Goal: Task Accomplishment & Management: Use online tool/utility

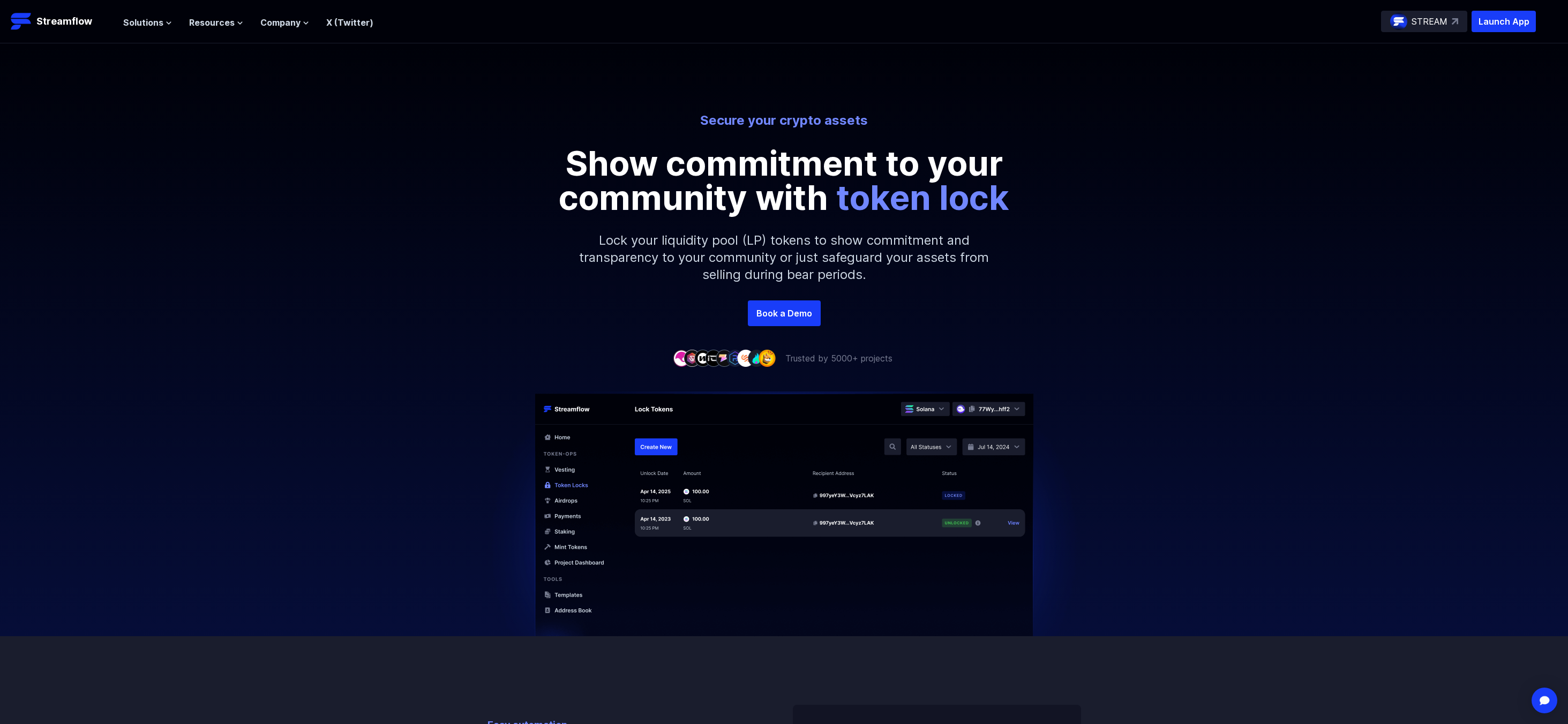
click at [1430, 23] on p "STREAM" at bounding box center [1429, 21] width 36 height 13
click at [148, 26] on span "Solutions" at bounding box center [143, 22] width 40 height 13
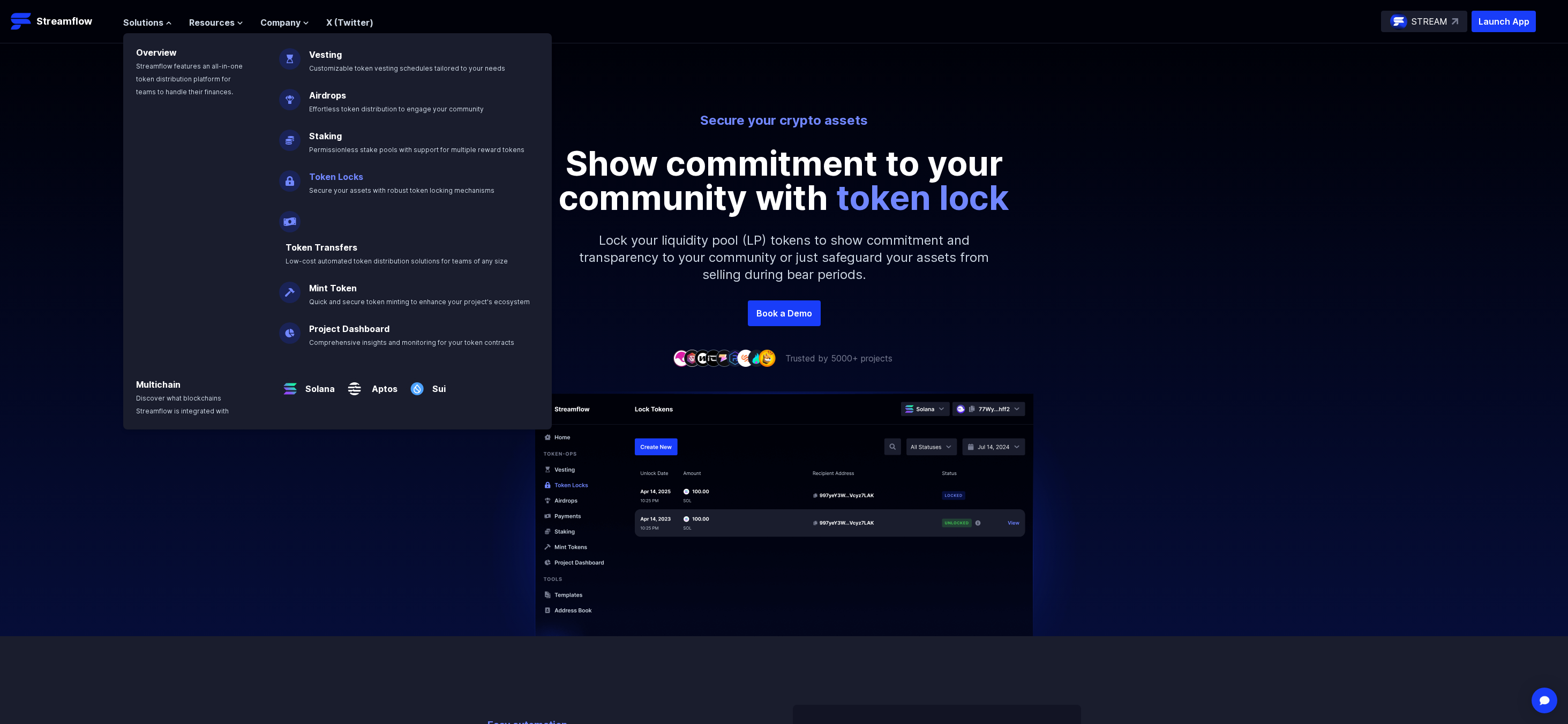
click at [353, 186] on span "Secure your assets with robust token locking mechanisms" at bounding box center [402, 190] width 186 height 8
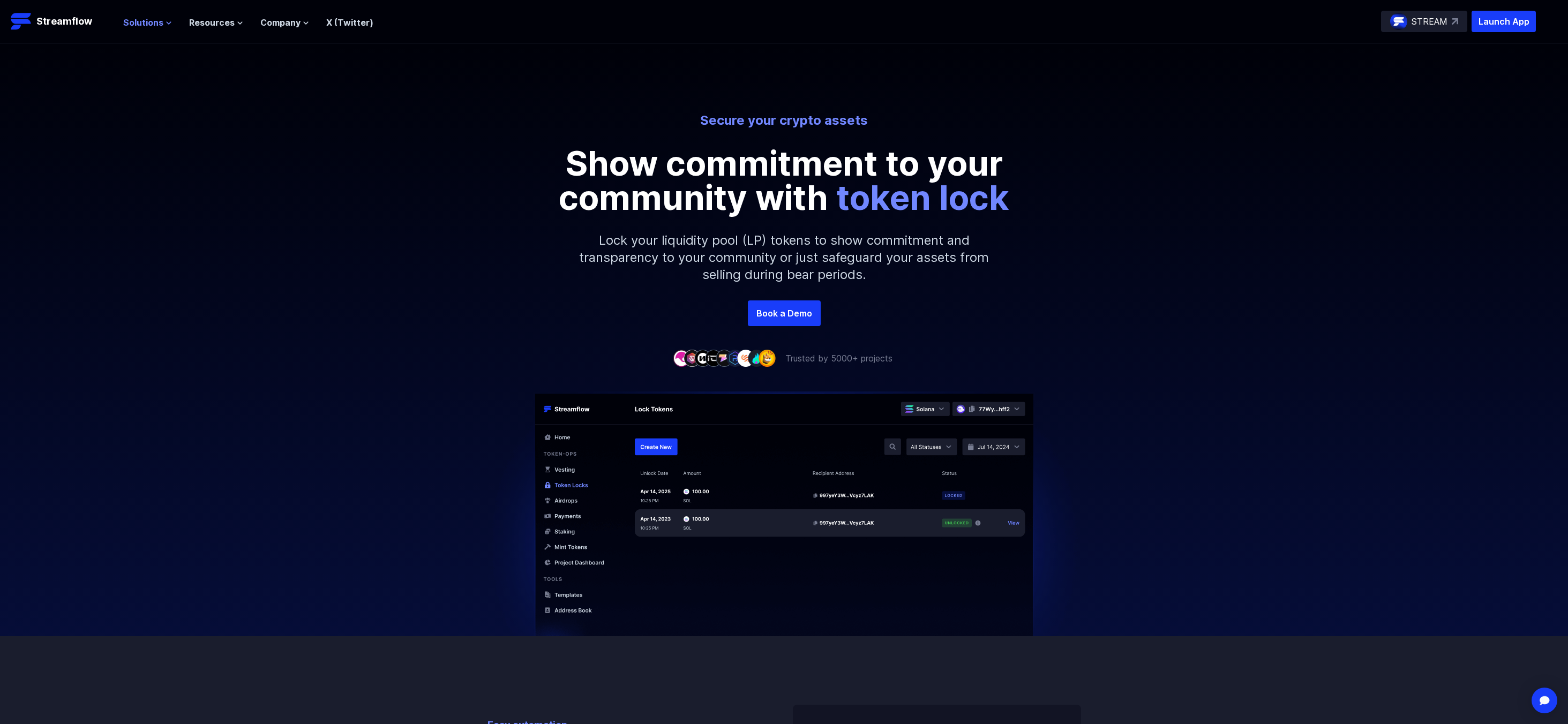
click at [157, 22] on span "Solutions" at bounding box center [143, 22] width 40 height 13
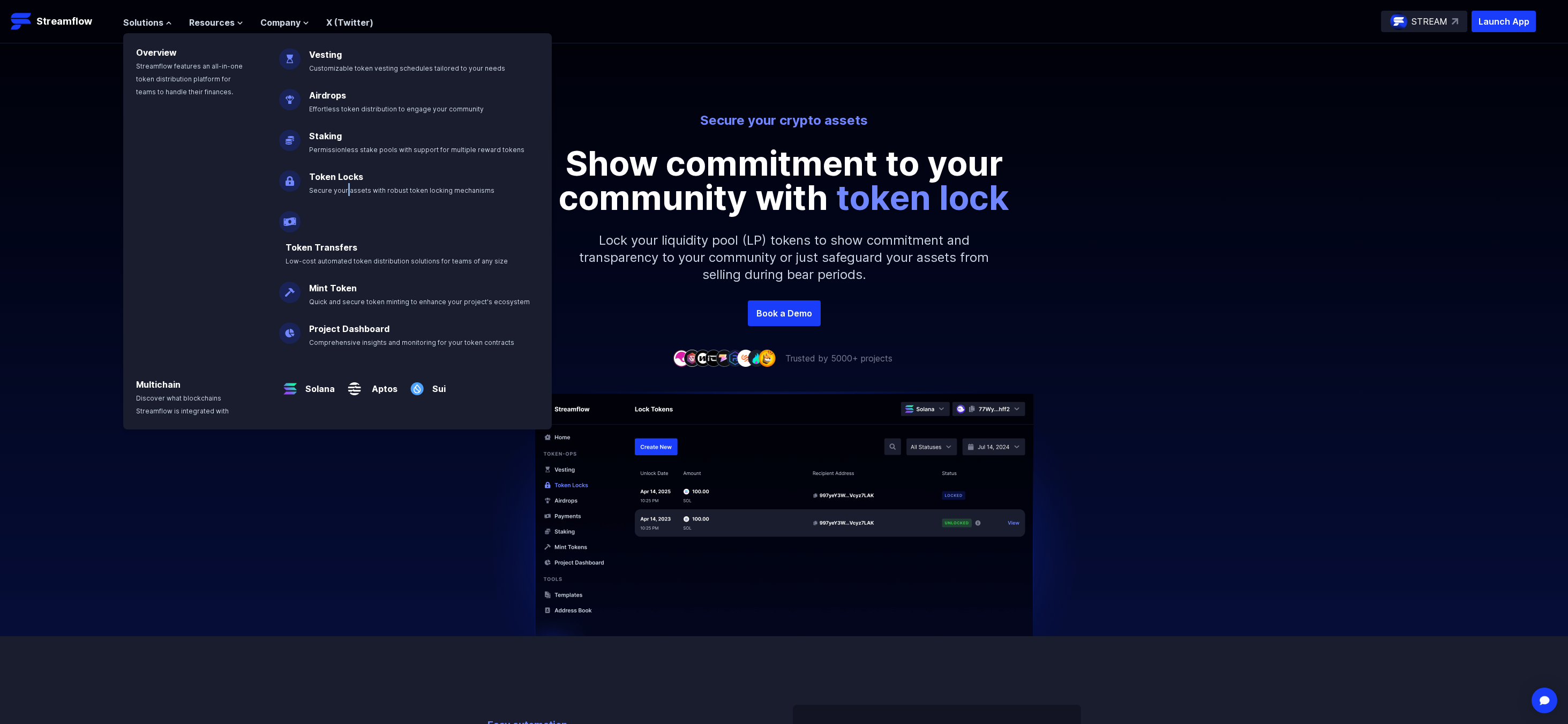
click at [342, 187] on span "Secure your assets with robust token locking mechanisms" at bounding box center [402, 190] width 186 height 8
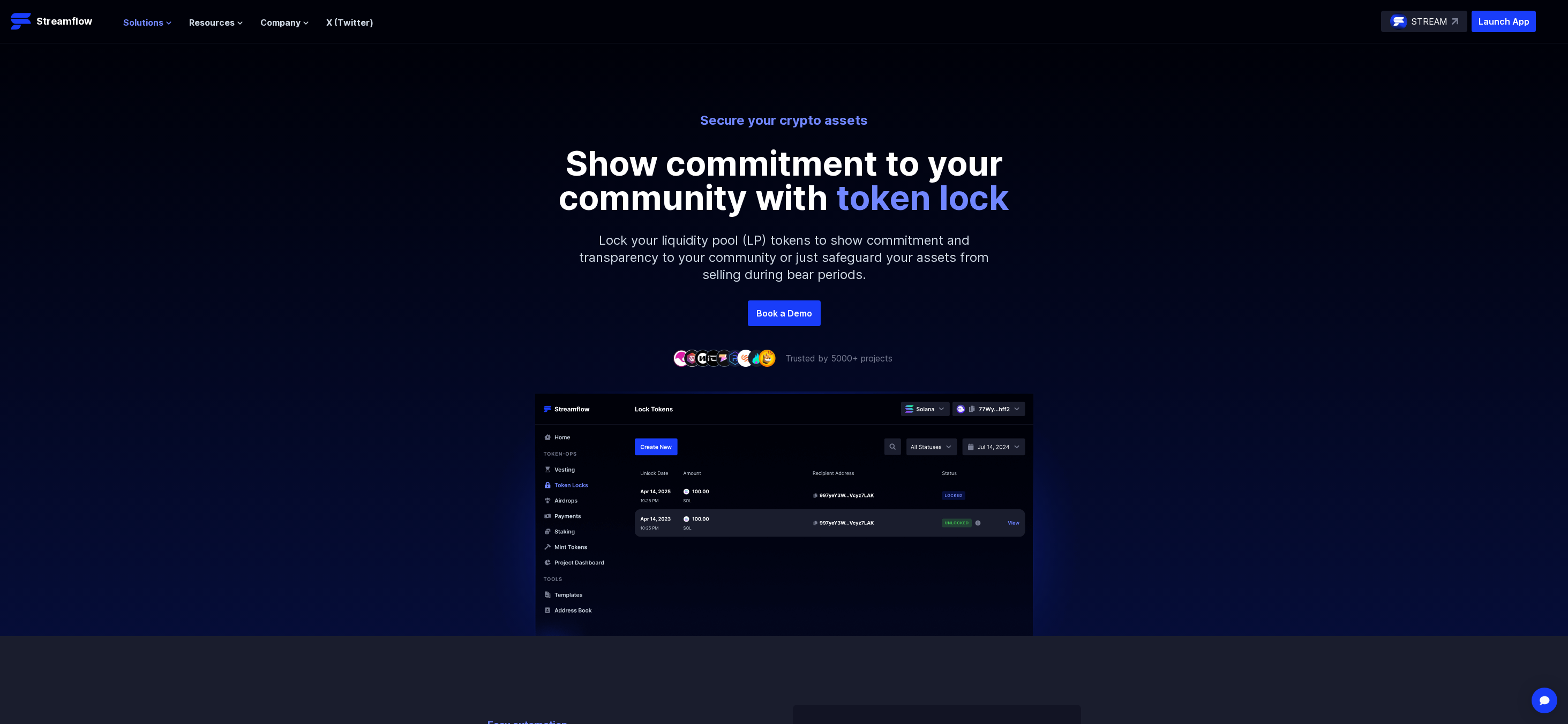
click at [151, 22] on span "Solutions" at bounding box center [143, 22] width 40 height 13
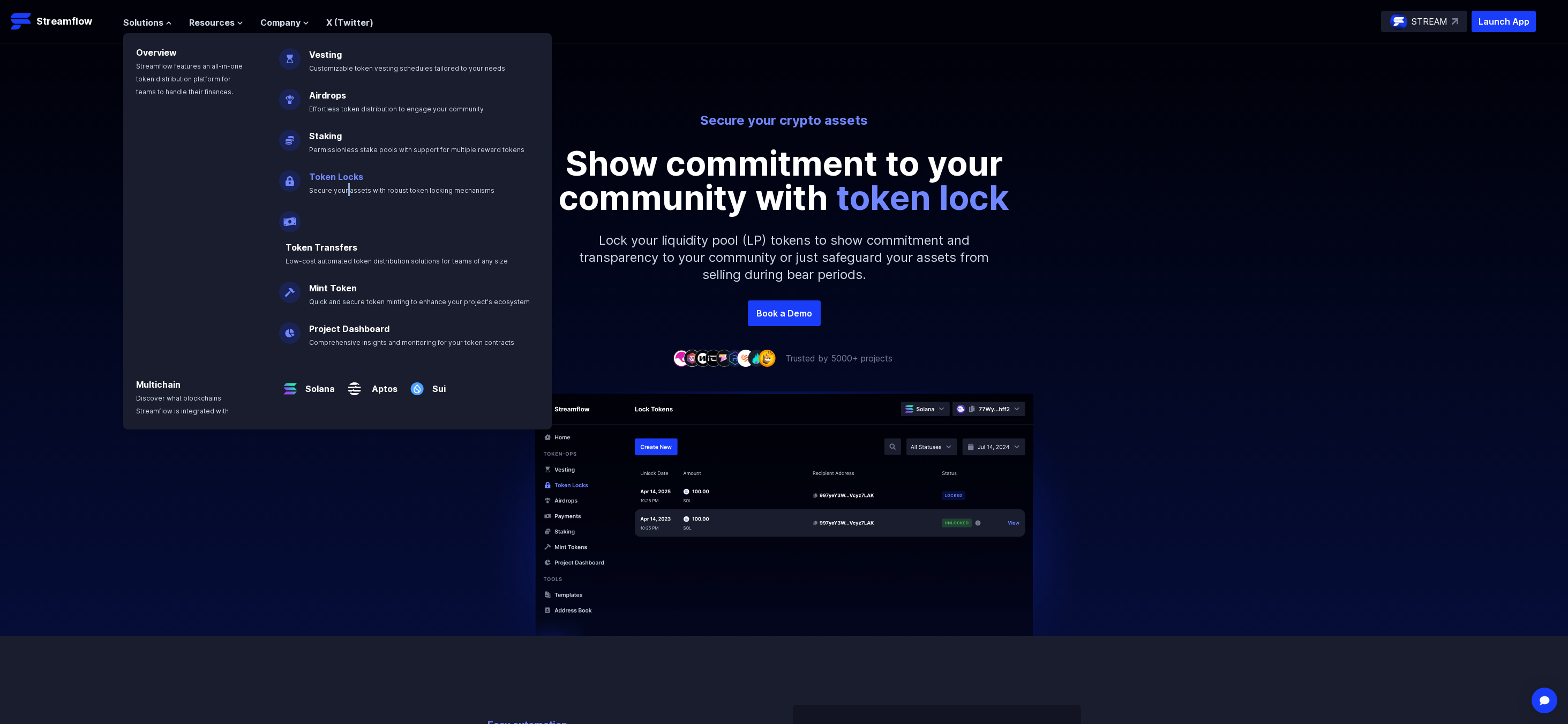
click at [332, 179] on link "Token Locks" at bounding box center [336, 176] width 54 height 10
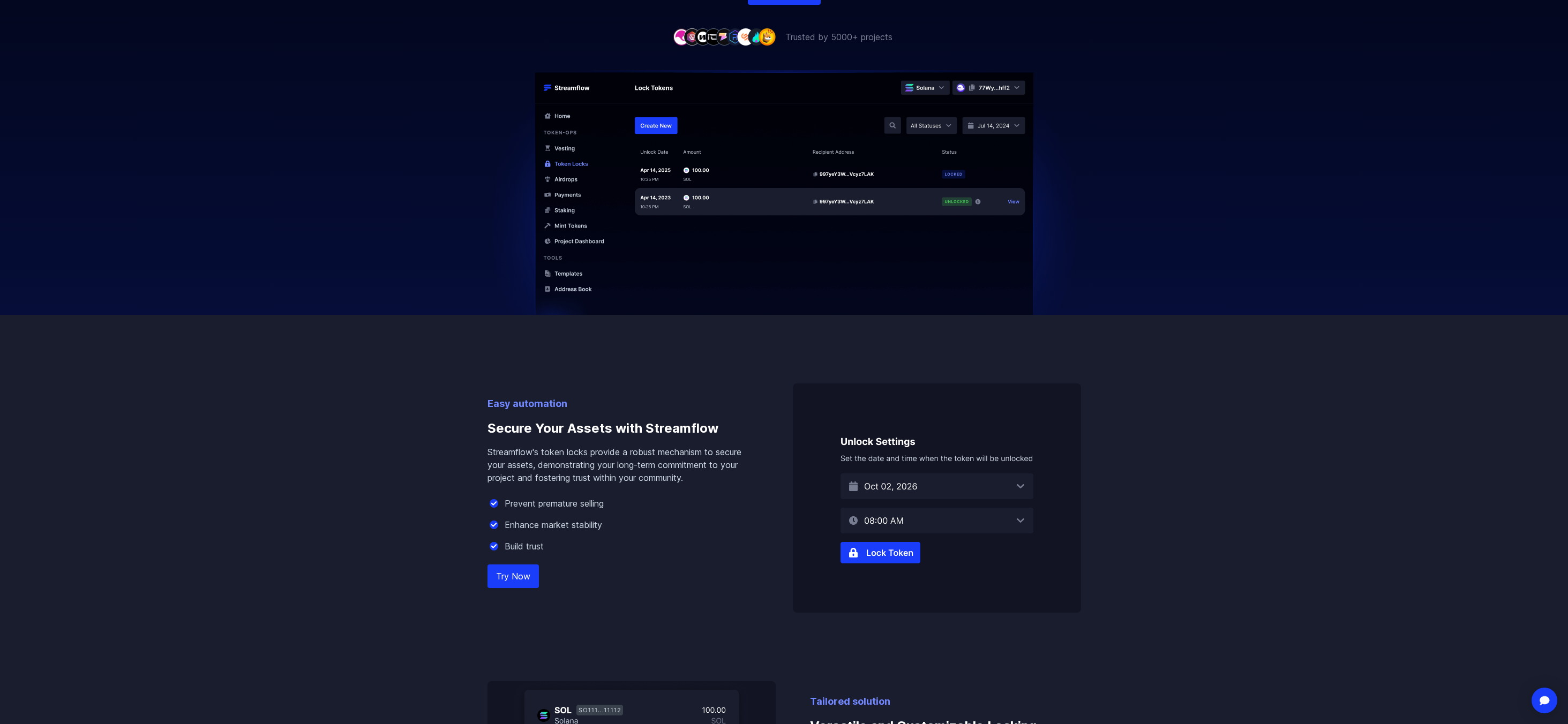
scroll to position [428, 0]
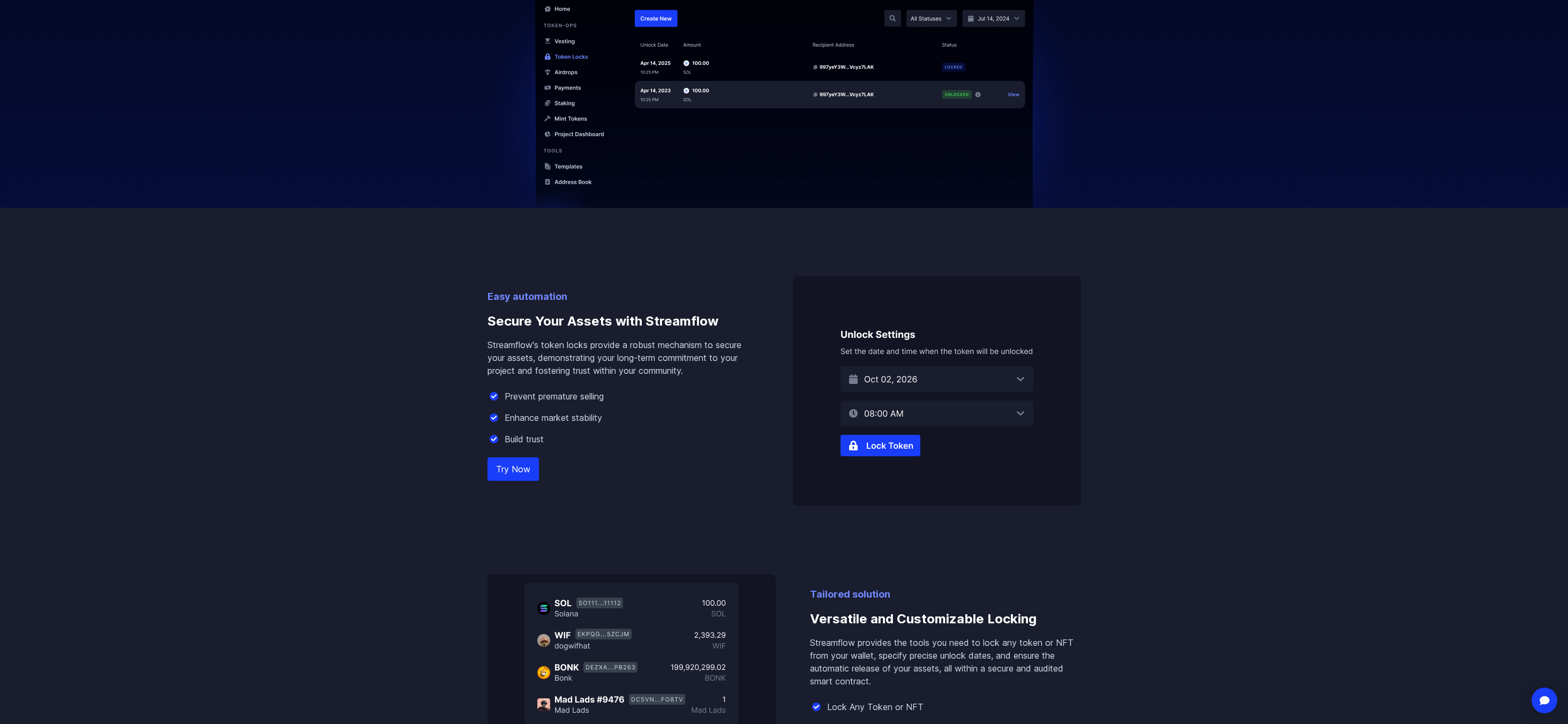
click at [525, 468] on link "Try Now" at bounding box center [513, 469] width 51 height 23
